Goal: Transaction & Acquisition: Obtain resource

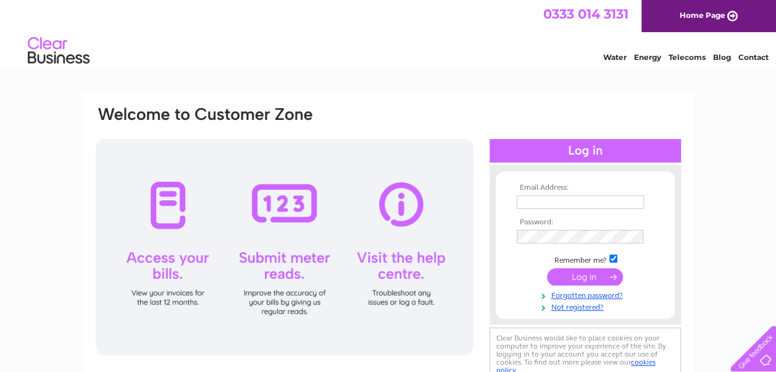
type input "[EMAIL_ADDRESS][DOMAIN_NAME]"
click at [584, 276] on input "submit" at bounding box center [585, 276] width 76 height 17
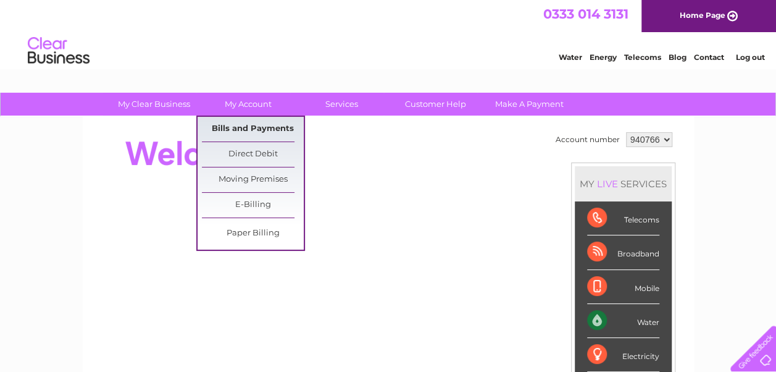
click at [242, 127] on link "Bills and Payments" at bounding box center [253, 129] width 102 height 25
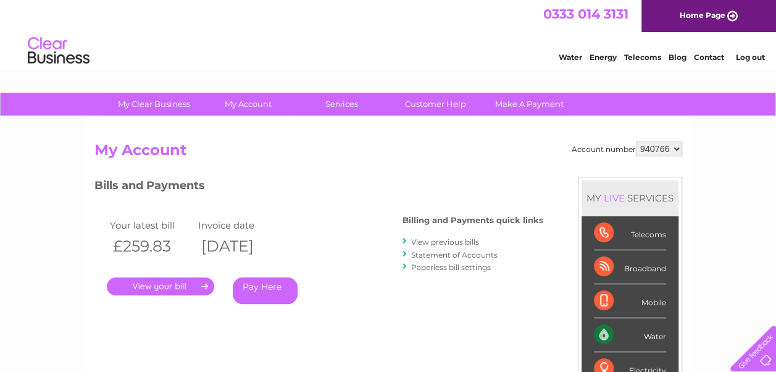
click at [166, 285] on link "." at bounding box center [160, 286] width 107 height 18
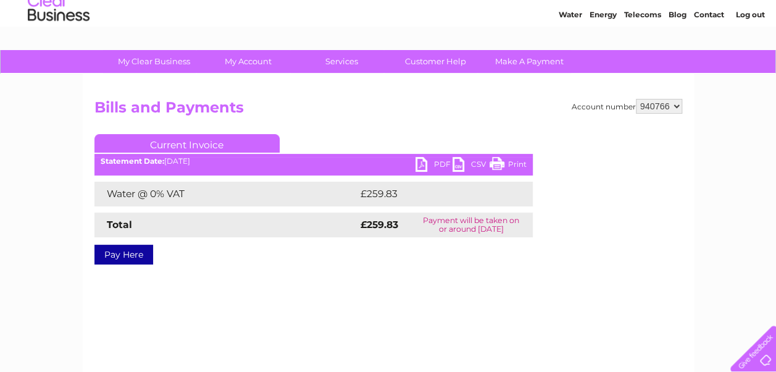
scroll to position [62, 0]
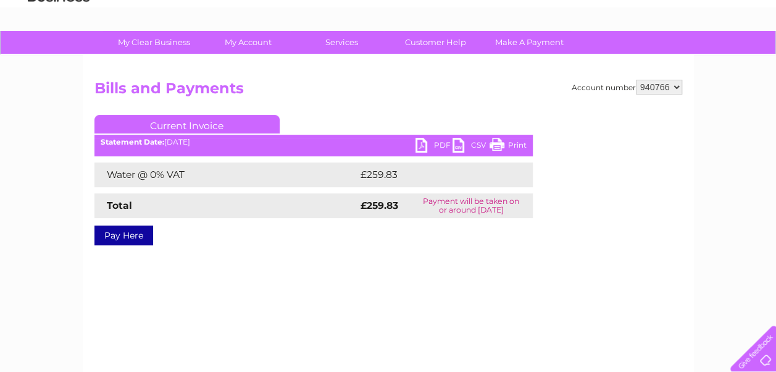
click at [423, 142] on link "PDF" at bounding box center [434, 147] width 37 height 18
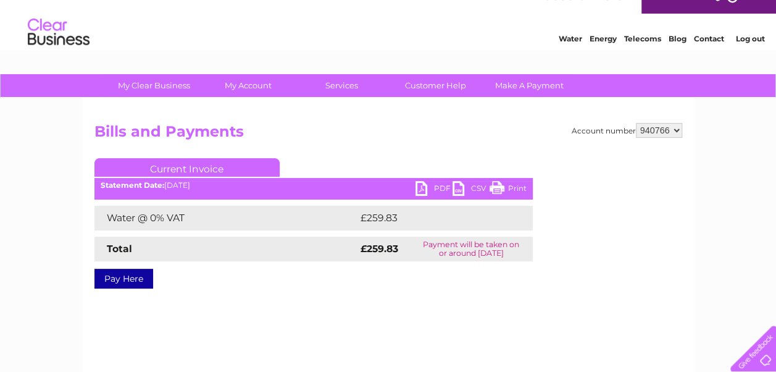
scroll to position [0, 0]
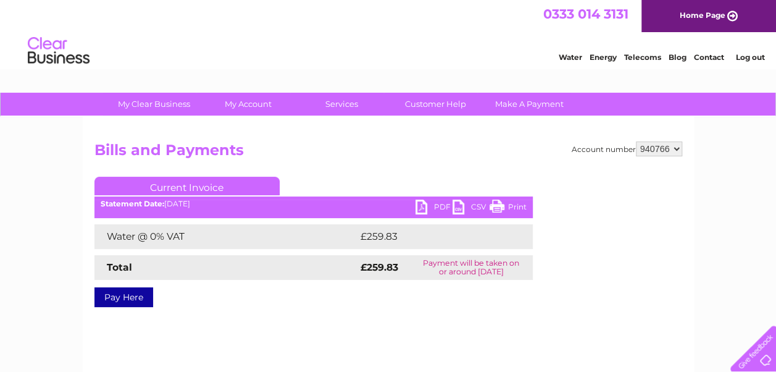
click at [751, 58] on link "Log out" at bounding box center [750, 57] width 29 height 9
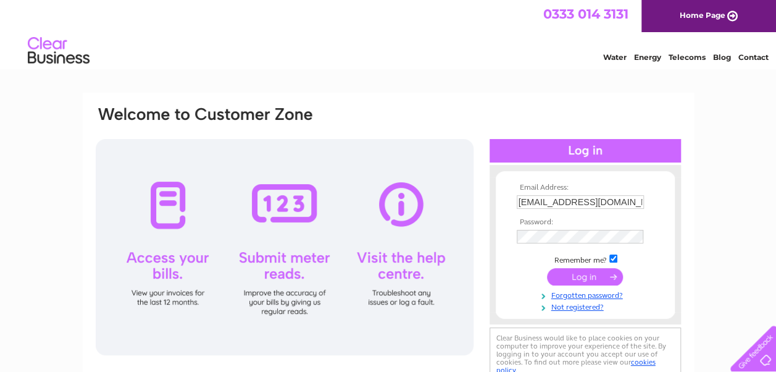
click at [638, 203] on input "markwallacecars@gmail.com" at bounding box center [580, 202] width 127 height 14
type input "emmawallace10@hotmail.co.uk"
click at [586, 276] on input "submit" at bounding box center [585, 276] width 76 height 17
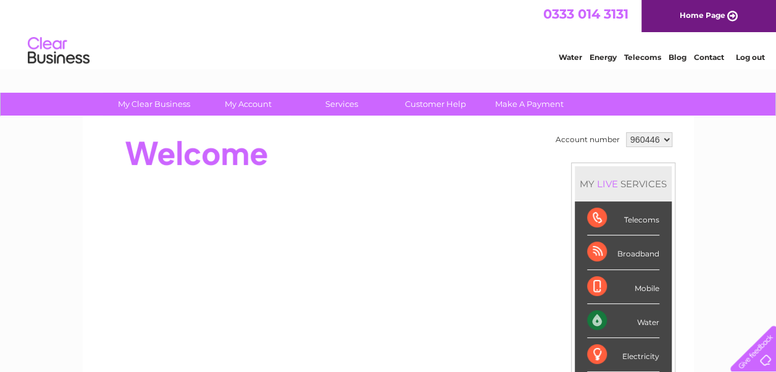
scroll to position [62, 0]
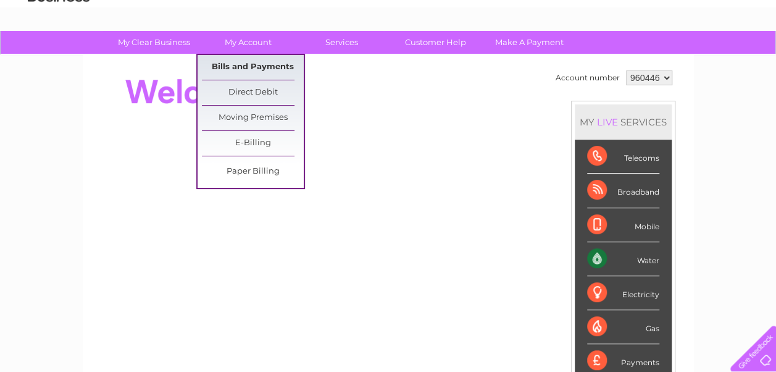
click at [269, 63] on link "Bills and Payments" at bounding box center [253, 67] width 102 height 25
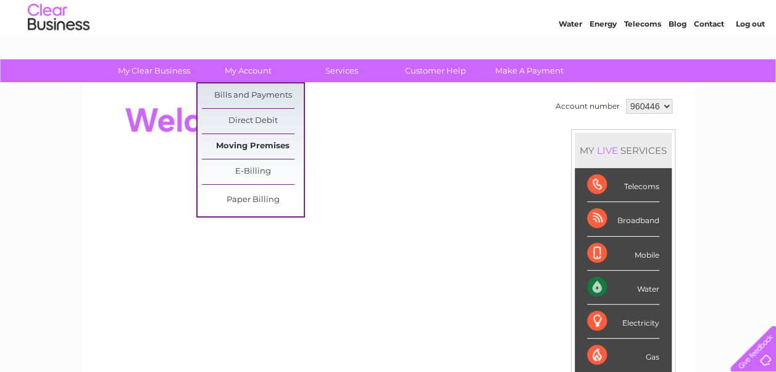
scroll to position [0, 0]
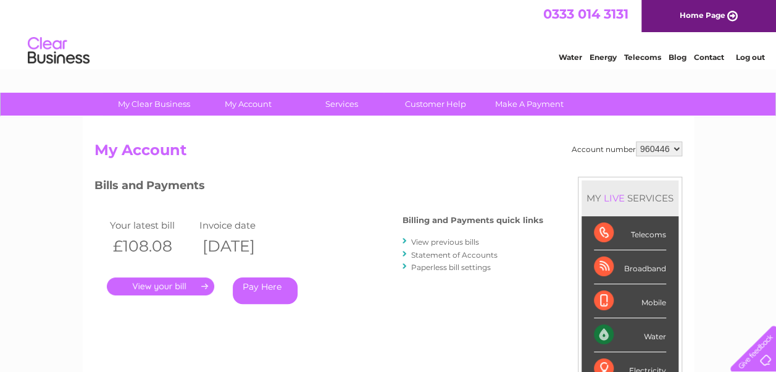
click at [171, 288] on link "." at bounding box center [160, 286] width 107 height 18
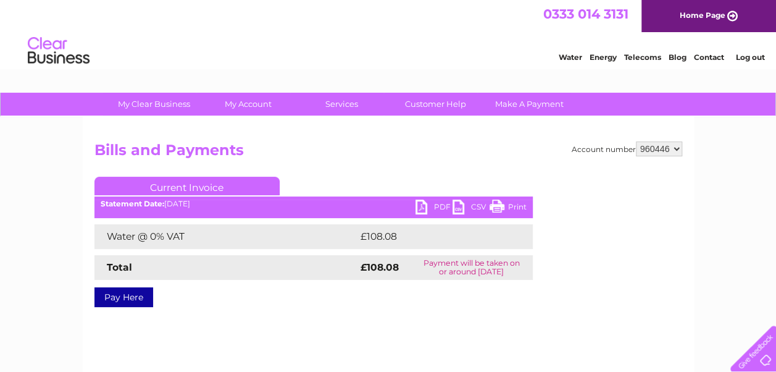
click at [426, 207] on link "PDF" at bounding box center [434, 209] width 37 height 18
click at [750, 58] on link "Log out" at bounding box center [750, 57] width 29 height 9
